Goal: Task Accomplishment & Management: Manage account settings

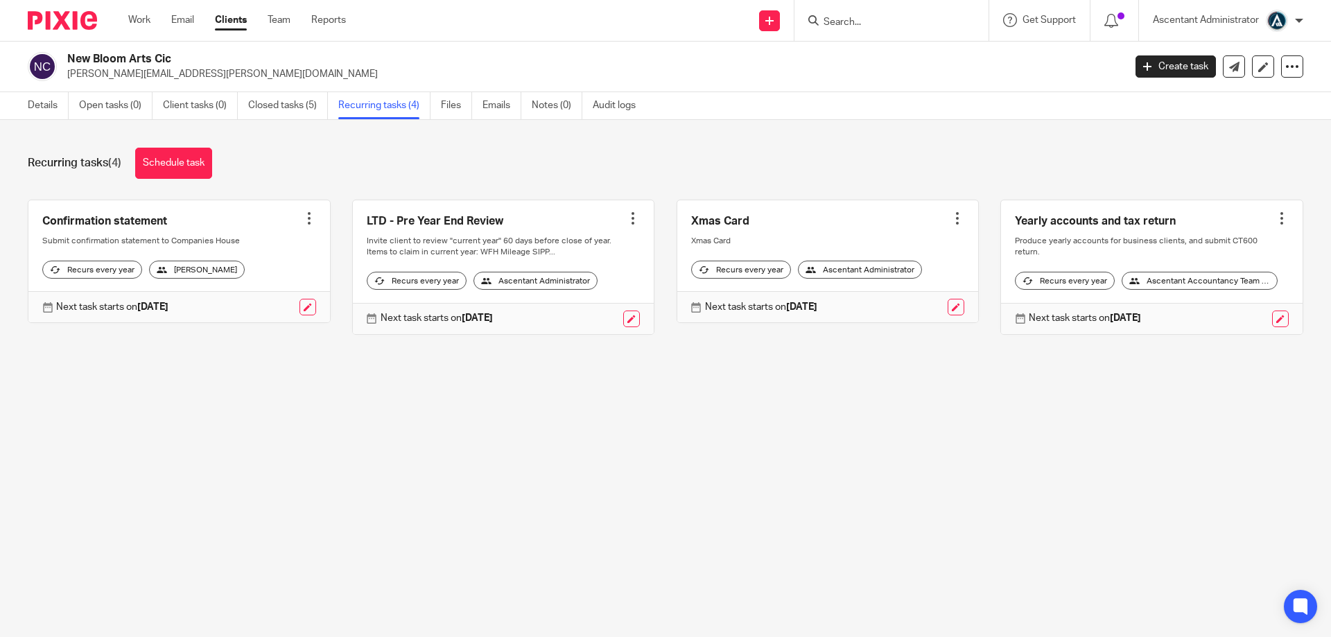
click at [857, 26] on input "Search" at bounding box center [884, 23] width 125 height 12
type input "prestig"
click at [938, 54] on link at bounding box center [936, 60] width 234 height 32
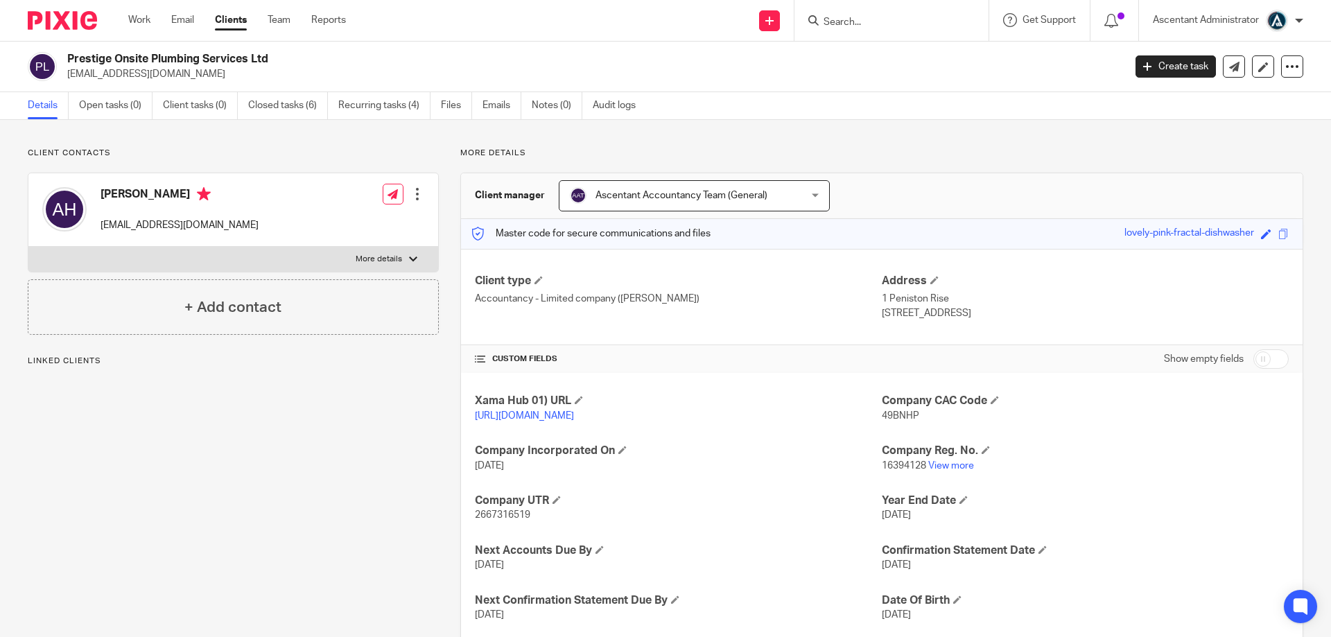
click at [1253, 350] on input "checkbox" at bounding box center [1270, 358] width 35 height 19
checkbox input "true"
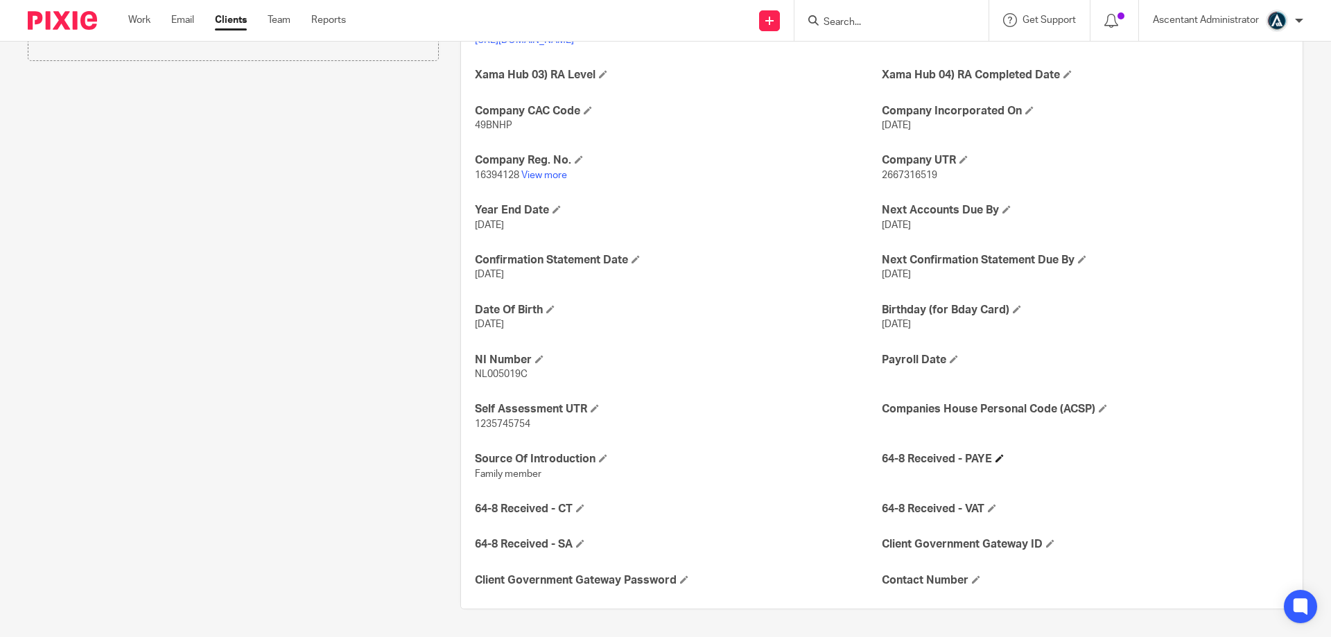
scroll to position [390, 0]
click at [1099, 408] on span at bounding box center [1103, 408] width 8 height 8
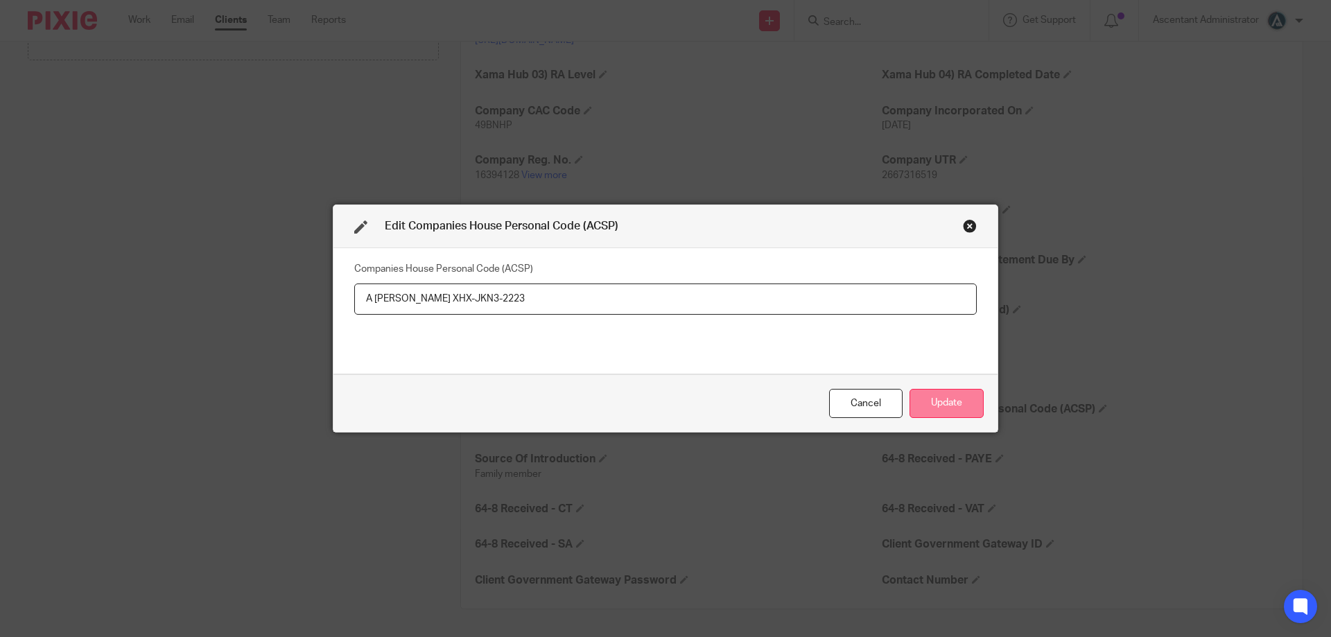
type input "A [PERSON_NAME] XHX-JKN3-2223"
click at [960, 403] on button "Update" at bounding box center [946, 404] width 74 height 30
